Goal: Complete application form: Complete application form

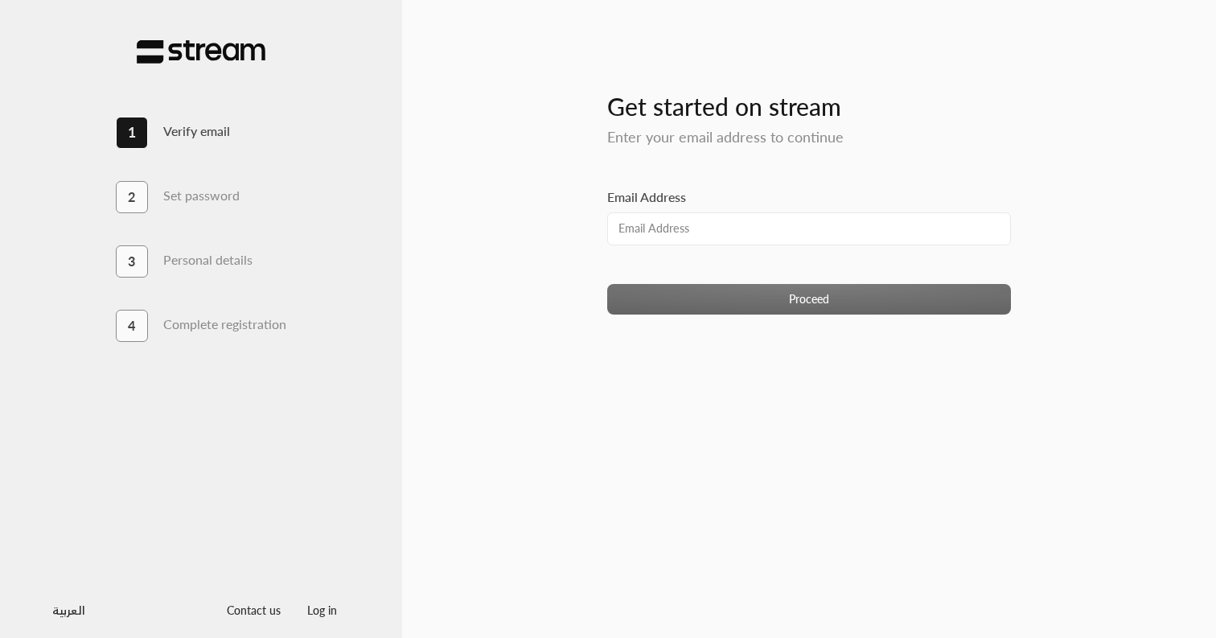
click at [990, 637] on com-1password-button at bounding box center [608, 638] width 1216 height 0
click at [773, 233] on input "Email Address" at bounding box center [809, 228] width 404 height 33
click at [982, 637] on com-1password-button at bounding box center [608, 638] width 1216 height 0
click at [685, 231] on input "Email Address" at bounding box center [809, 228] width 404 height 33
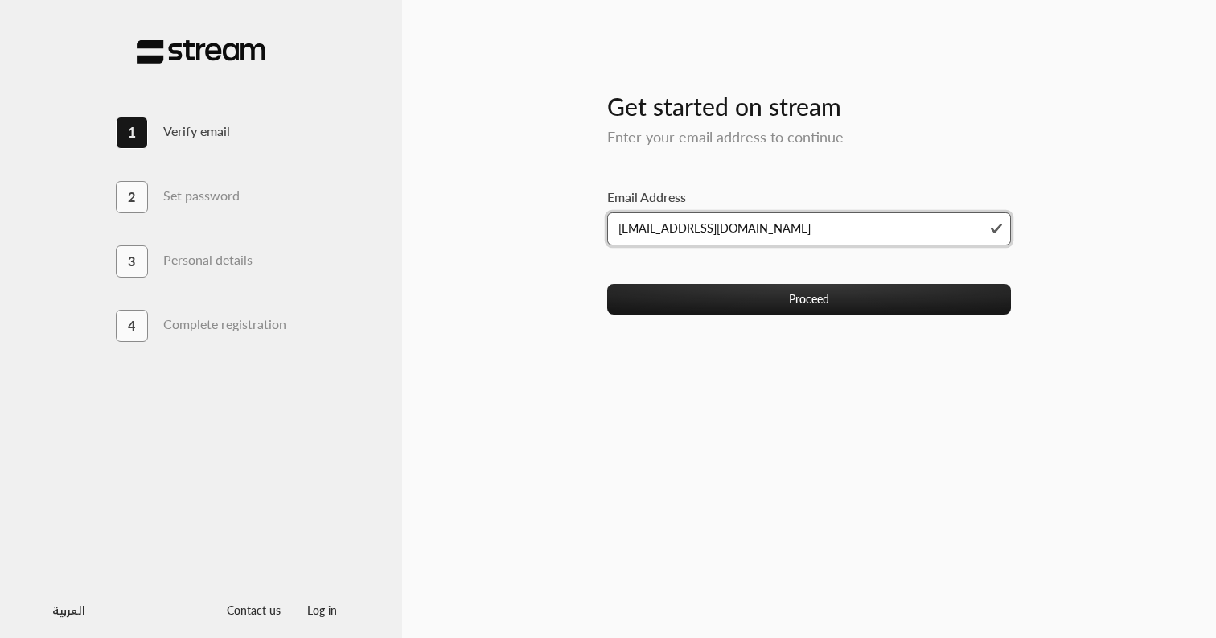
type input "[EMAIL_ADDRESS][DOMAIN_NAME]"
click at [607, 284] on button "Proceed" at bounding box center [809, 299] width 404 height 30
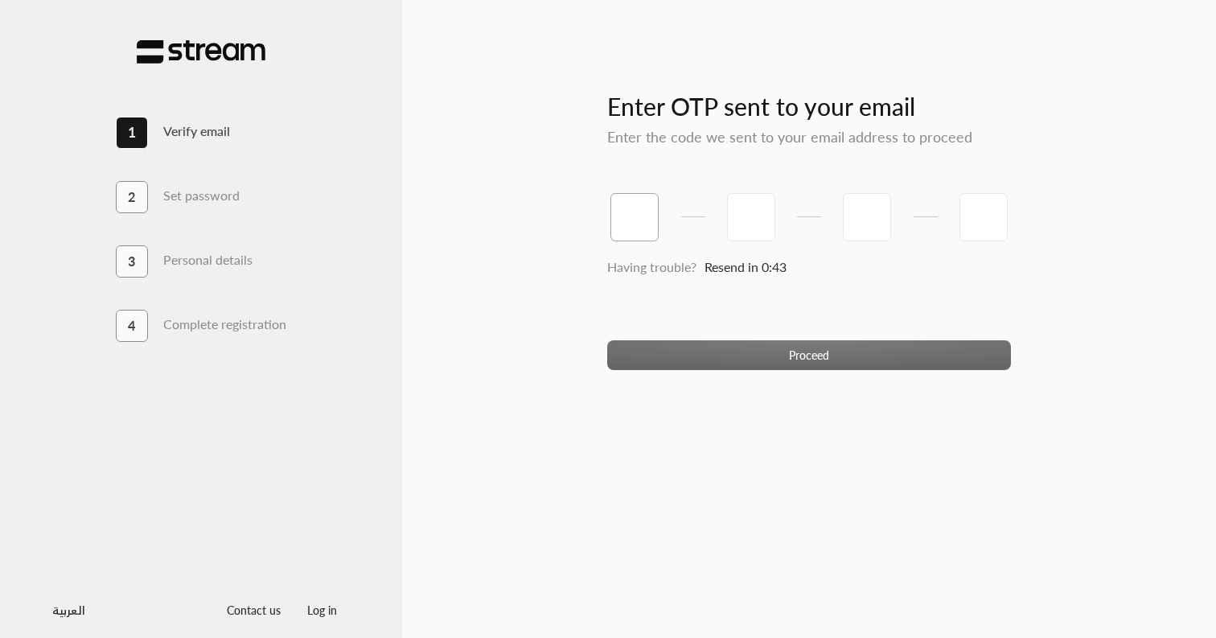
click at [634, 203] on input "tel" at bounding box center [634, 217] width 48 height 48
type input "8"
type input "3"
type input "5"
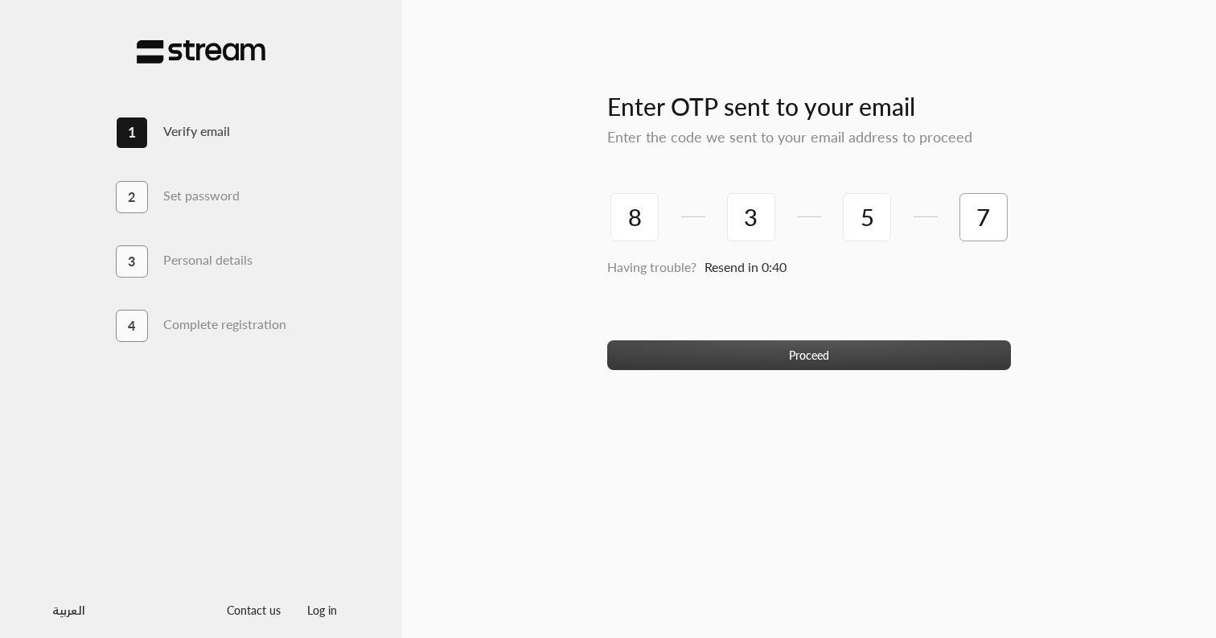
type input "7"
click at [696, 349] on button "Proceed" at bounding box center [809, 355] width 404 height 30
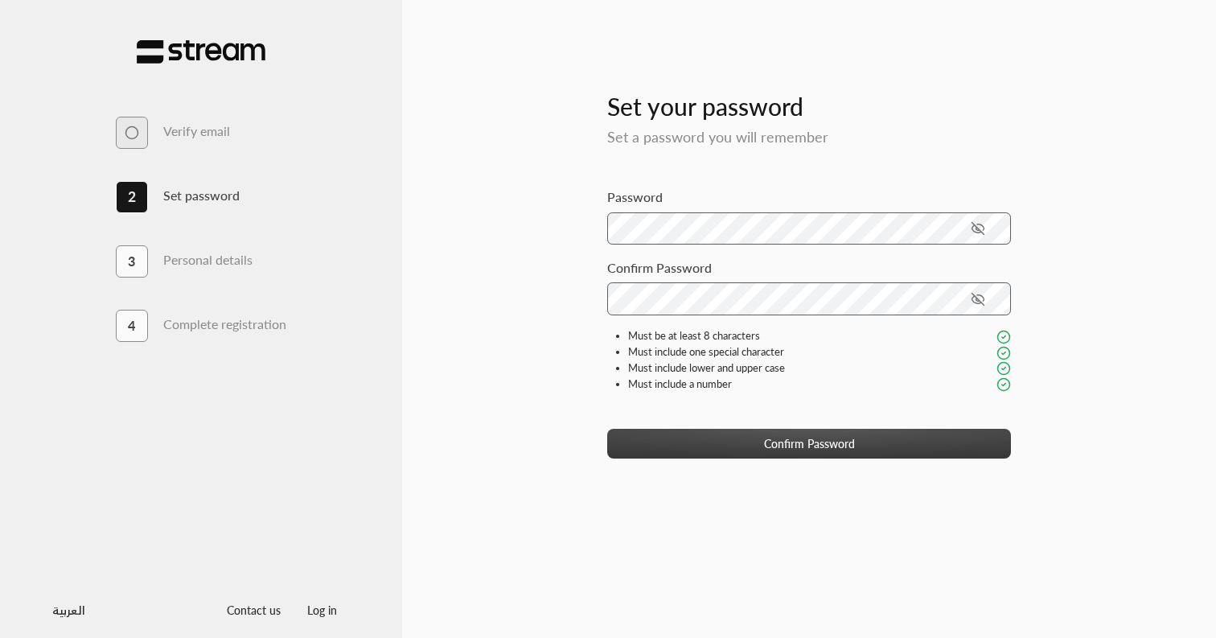
click at [847, 441] on button "Confirm Password" at bounding box center [809, 444] width 404 height 30
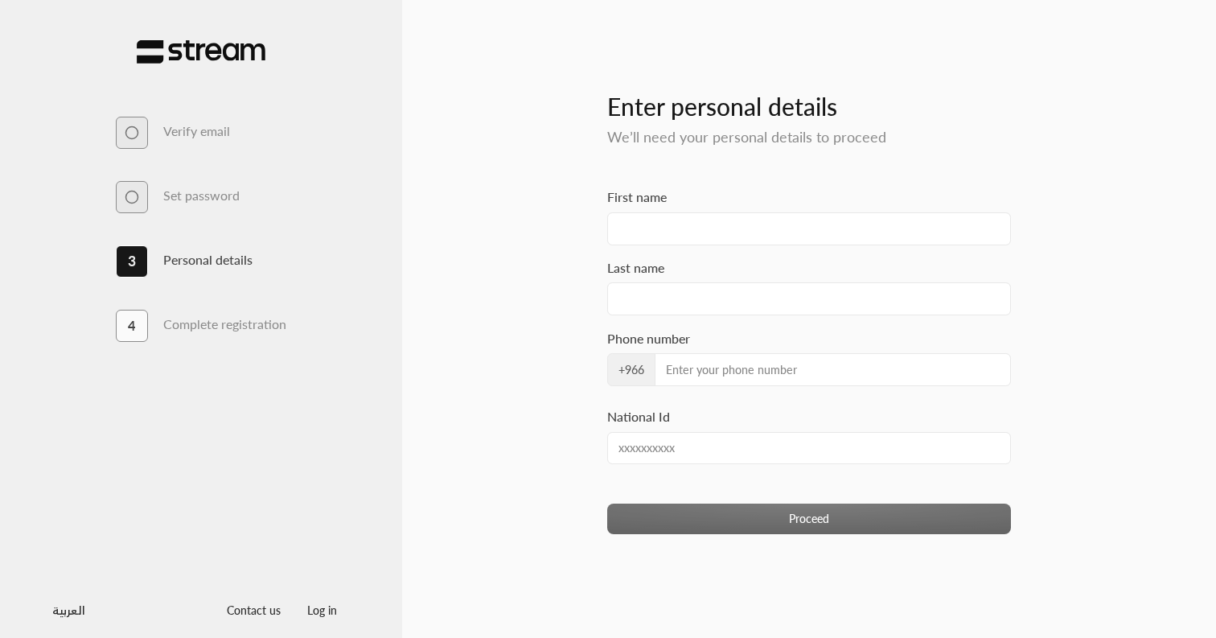
click at [828, 211] on div "First name" at bounding box center [809, 215] width 404 height 57
click at [819, 226] on input "First name" at bounding box center [809, 228] width 404 height 33
type input "[PERSON_NAME]"
click at [683, 371] on input "Phone number" at bounding box center [833, 369] width 357 height 33
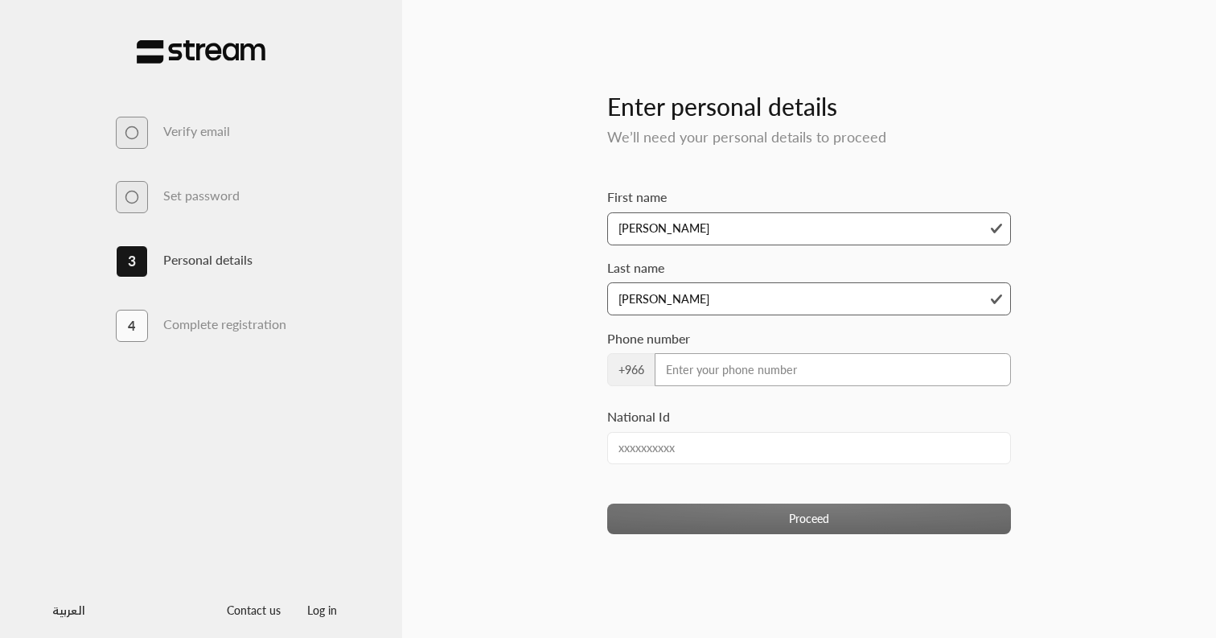
click at [683, 371] on input "Phone number" at bounding box center [833, 369] width 357 height 33
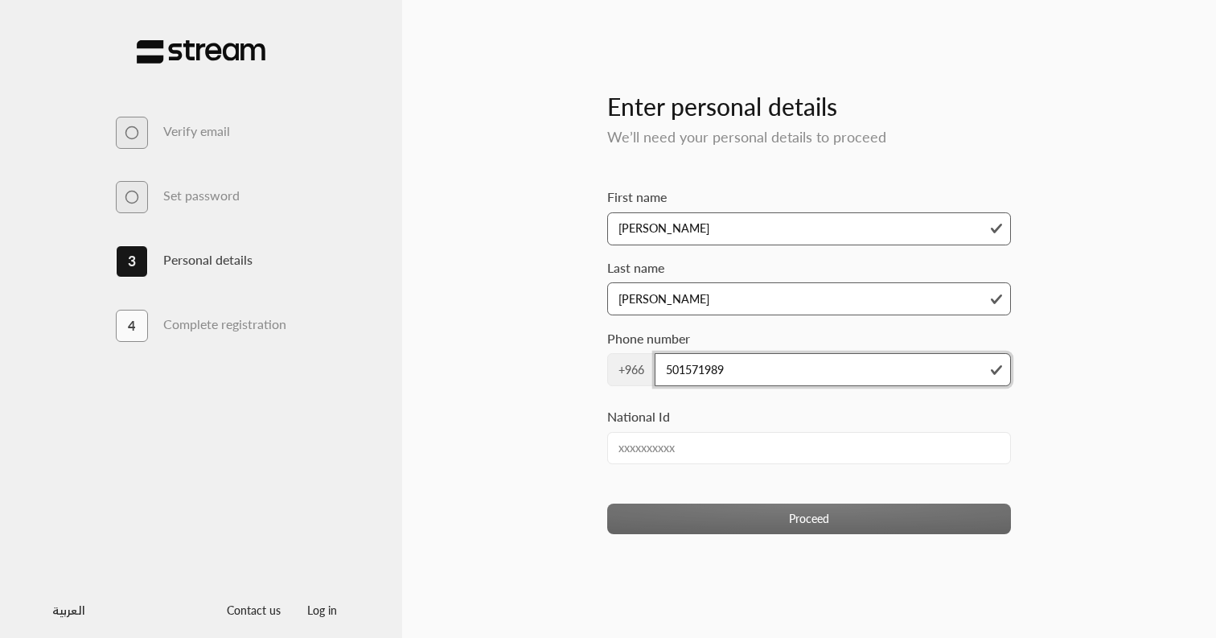
type input "501571989"
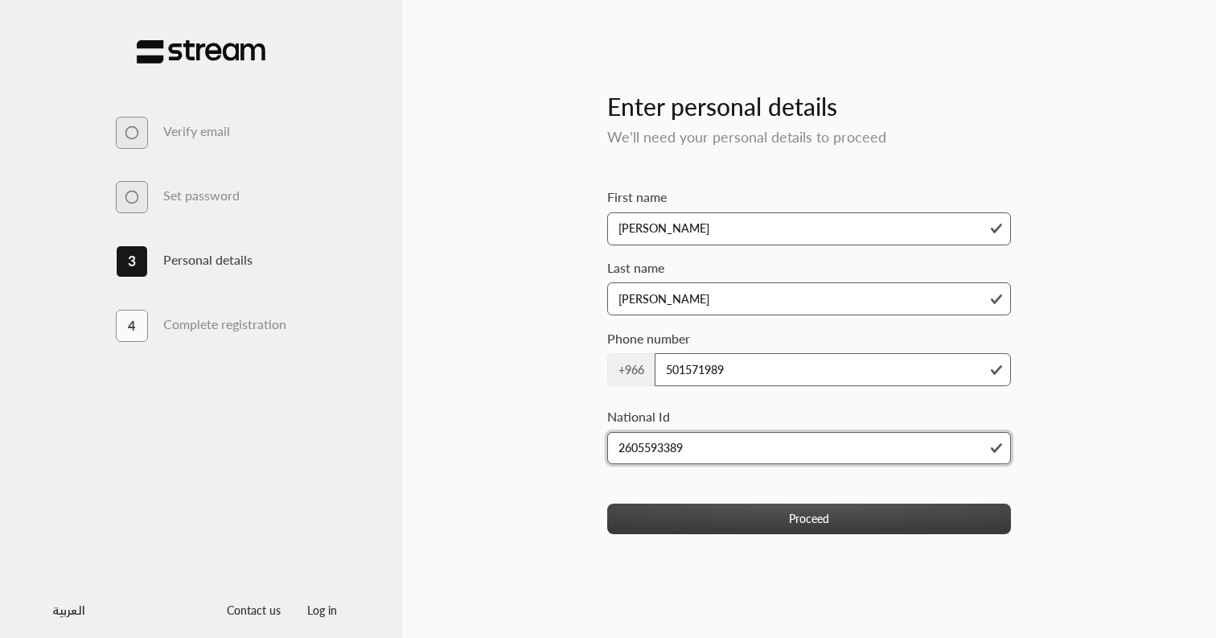
type input "2605593389"
click at [788, 520] on button "Proceed" at bounding box center [809, 518] width 404 height 30
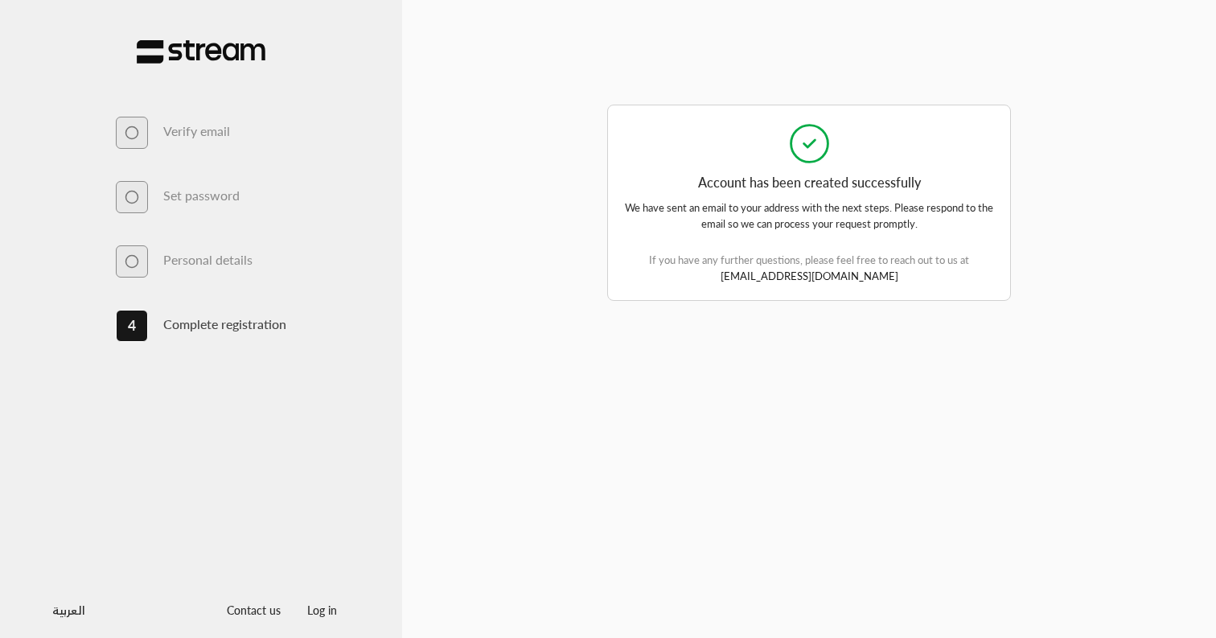
click at [808, 352] on div "Enter OTP sent to your email Enter the code we sent to your email address to pr…" at bounding box center [809, 319] width 482 height 585
